Goal: Information Seeking & Learning: Learn about a topic

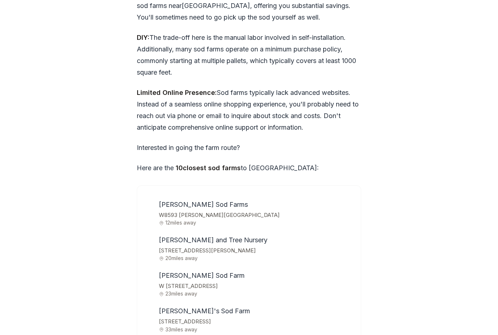
scroll to position [2219, 0]
click at [186, 201] on span "[PERSON_NAME] Sod Farms" at bounding box center [203, 205] width 89 height 8
click at [178, 201] on span "[PERSON_NAME] Sod Farms" at bounding box center [203, 205] width 89 height 8
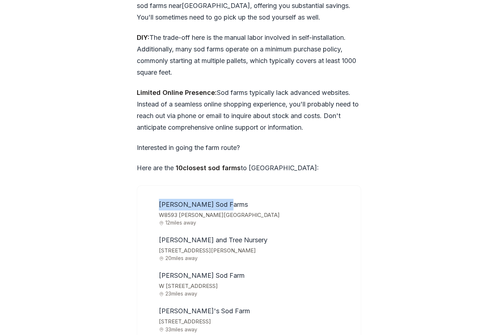
copy span "[PERSON_NAME] Sod Farms"
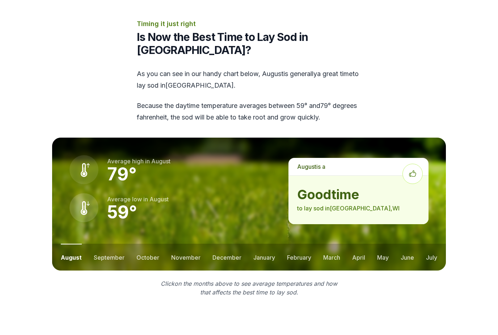
scroll to position [920, 0]
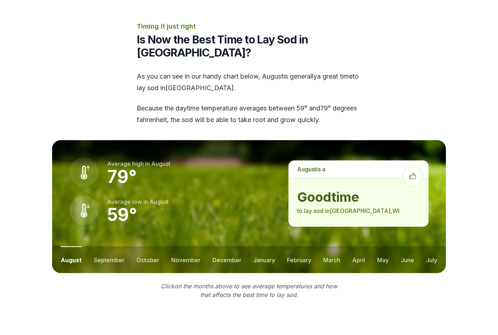
click at [347, 178] on div "good time to lay sod in [GEOGRAPHIC_DATA] , [GEOGRAPHIC_DATA]" at bounding box center [359, 202] width 140 height 49
click at [123, 246] on button "september" at bounding box center [109, 259] width 31 height 27
click at [144, 246] on button "october" at bounding box center [147, 259] width 23 height 27
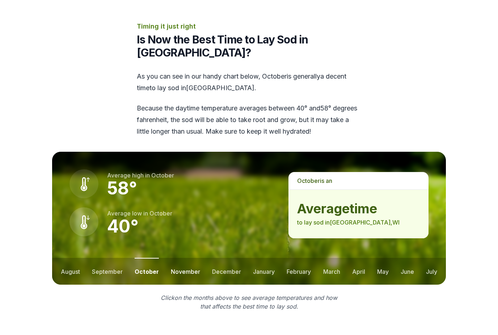
click at [179, 258] on button "november" at bounding box center [185, 271] width 29 height 27
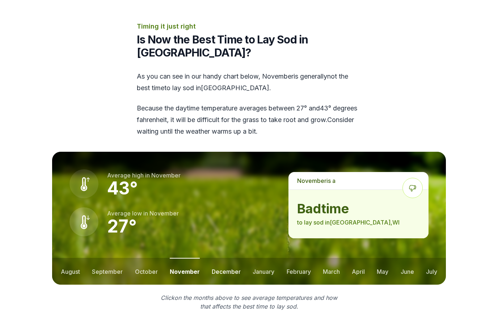
click at [235, 258] on button "december" at bounding box center [226, 271] width 29 height 27
click at [111, 258] on button "september" at bounding box center [107, 271] width 31 height 27
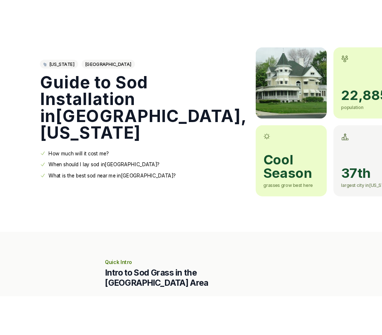
scroll to position [0, 0]
